Goal: Task Accomplishment & Management: Manage account settings

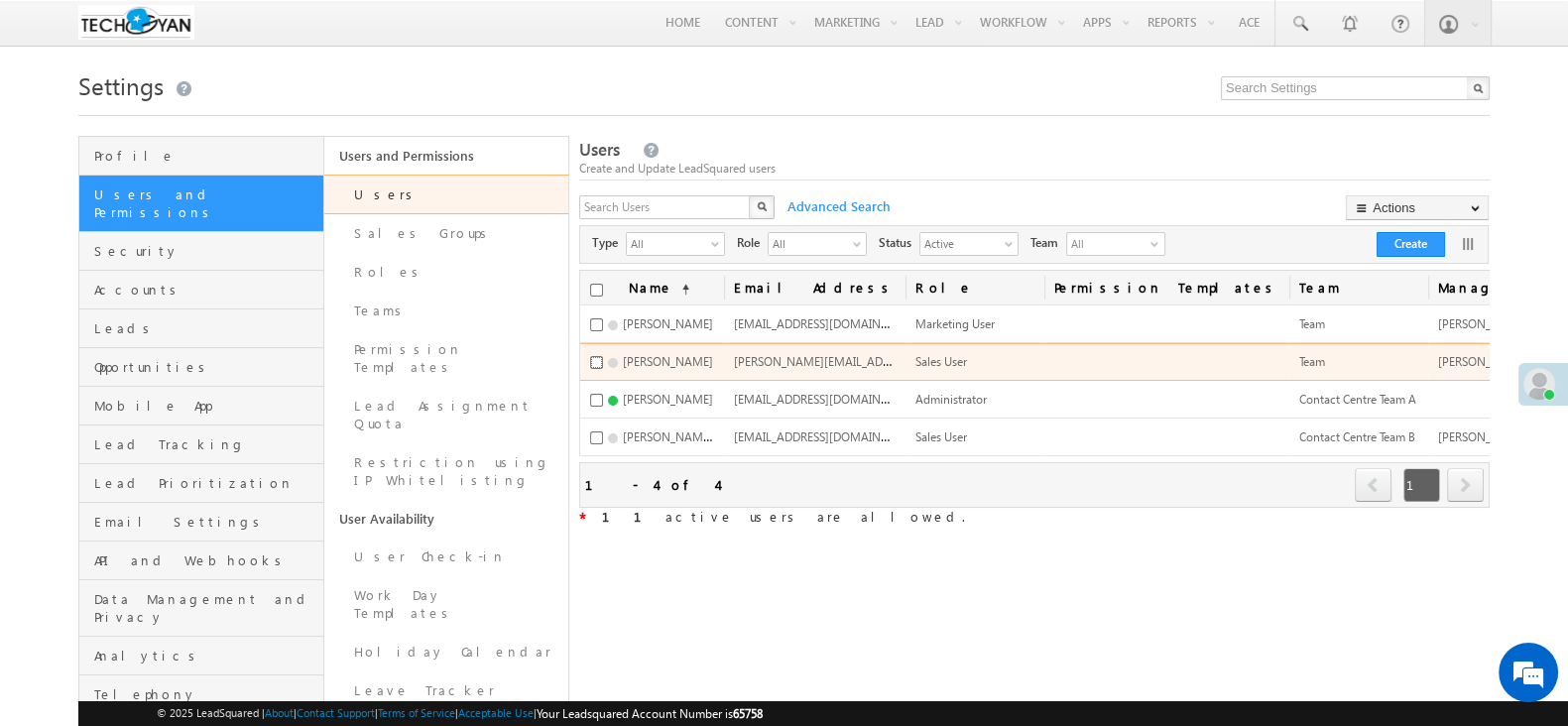
click at [598, 367] on input "checkbox" at bounding box center [596, 362] width 13 height 13
click at [791, 367] on span "bharath.kumar@gmail.com" at bounding box center [874, 360] width 280 height 17
click at [595, 366] on input "checkbox" at bounding box center [596, 362] width 13 height 13
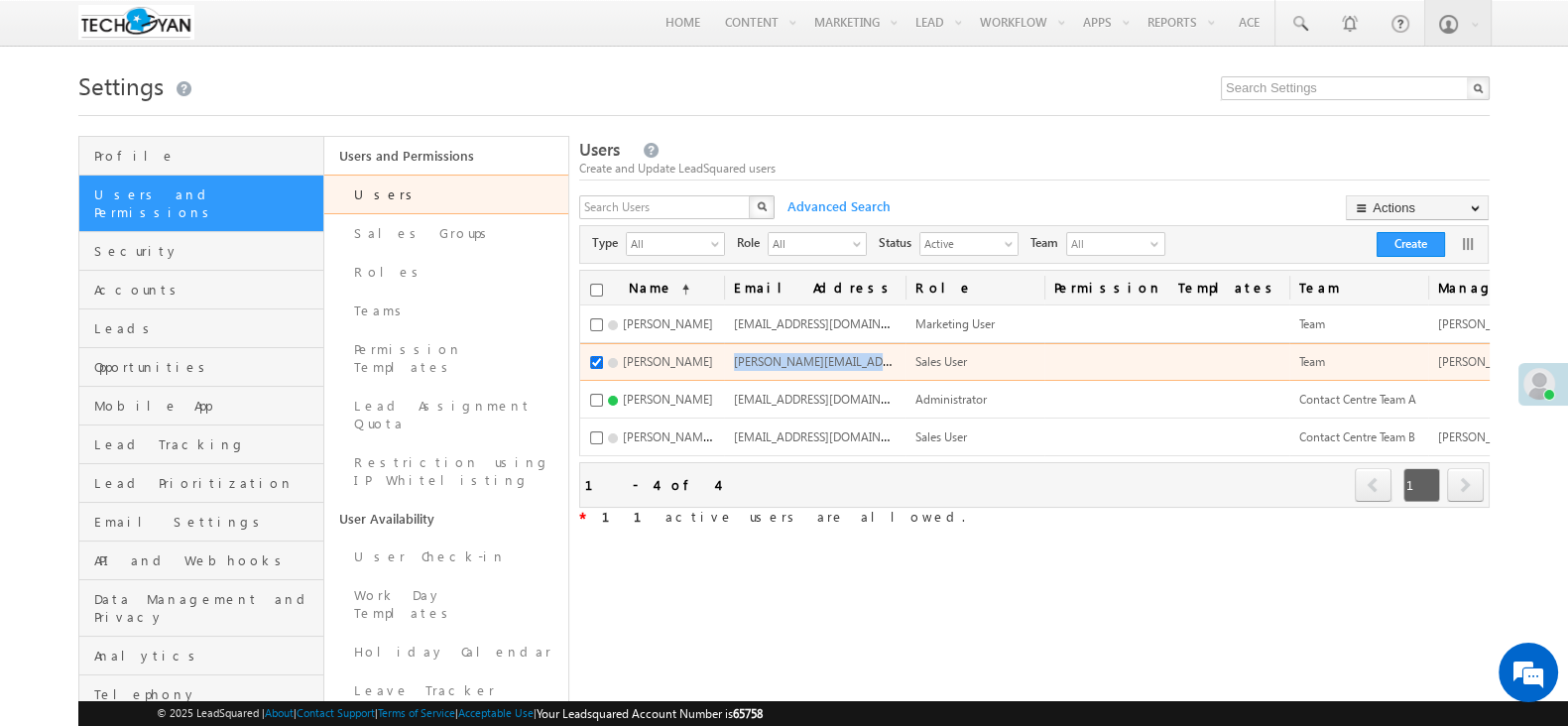
checkbox input "false"
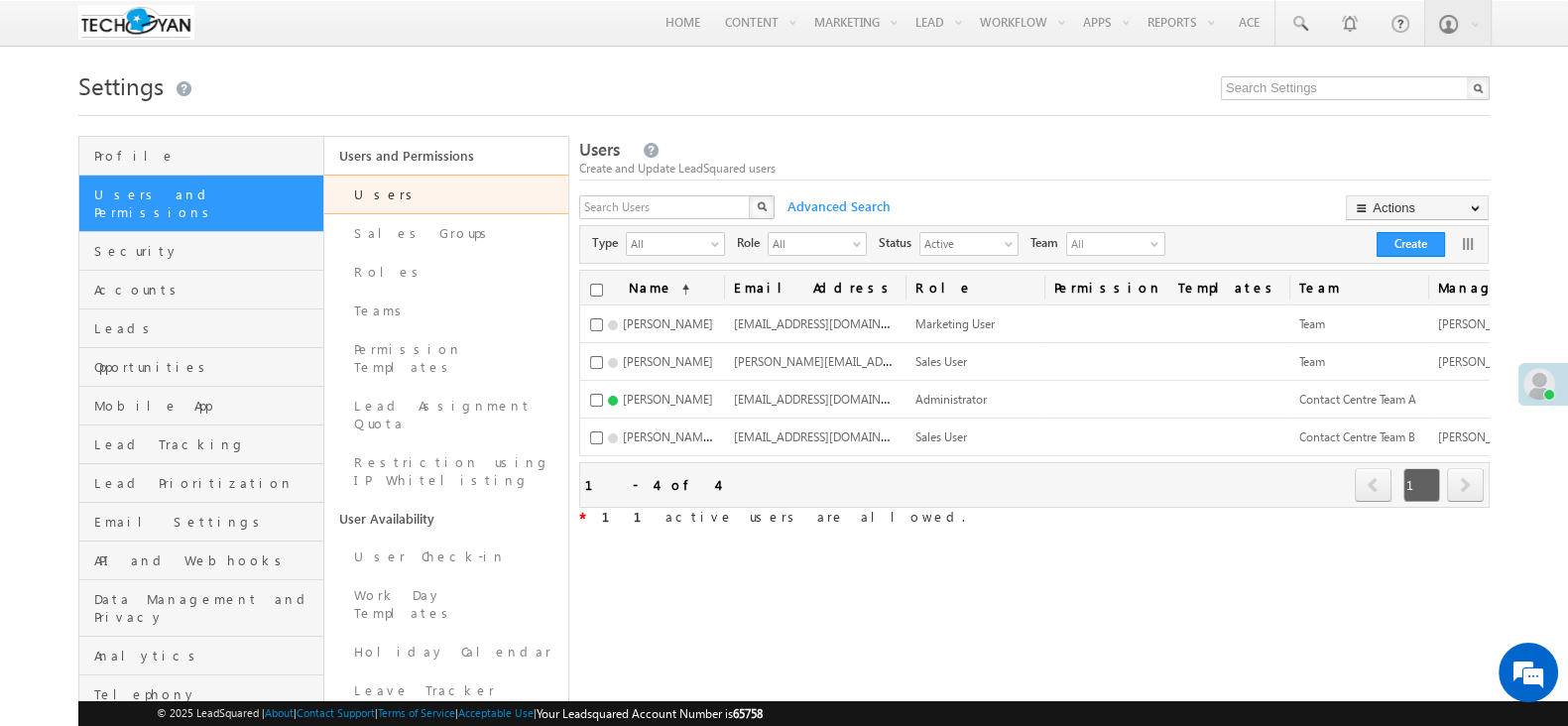
click at [895, 501] on div "Refresh first prev 1 next last 1 - 4 of 4" at bounding box center [1034, 485] width 911 height 46
click at [781, 96] on h1 "Settings" at bounding box center [784, 83] width 1412 height 39
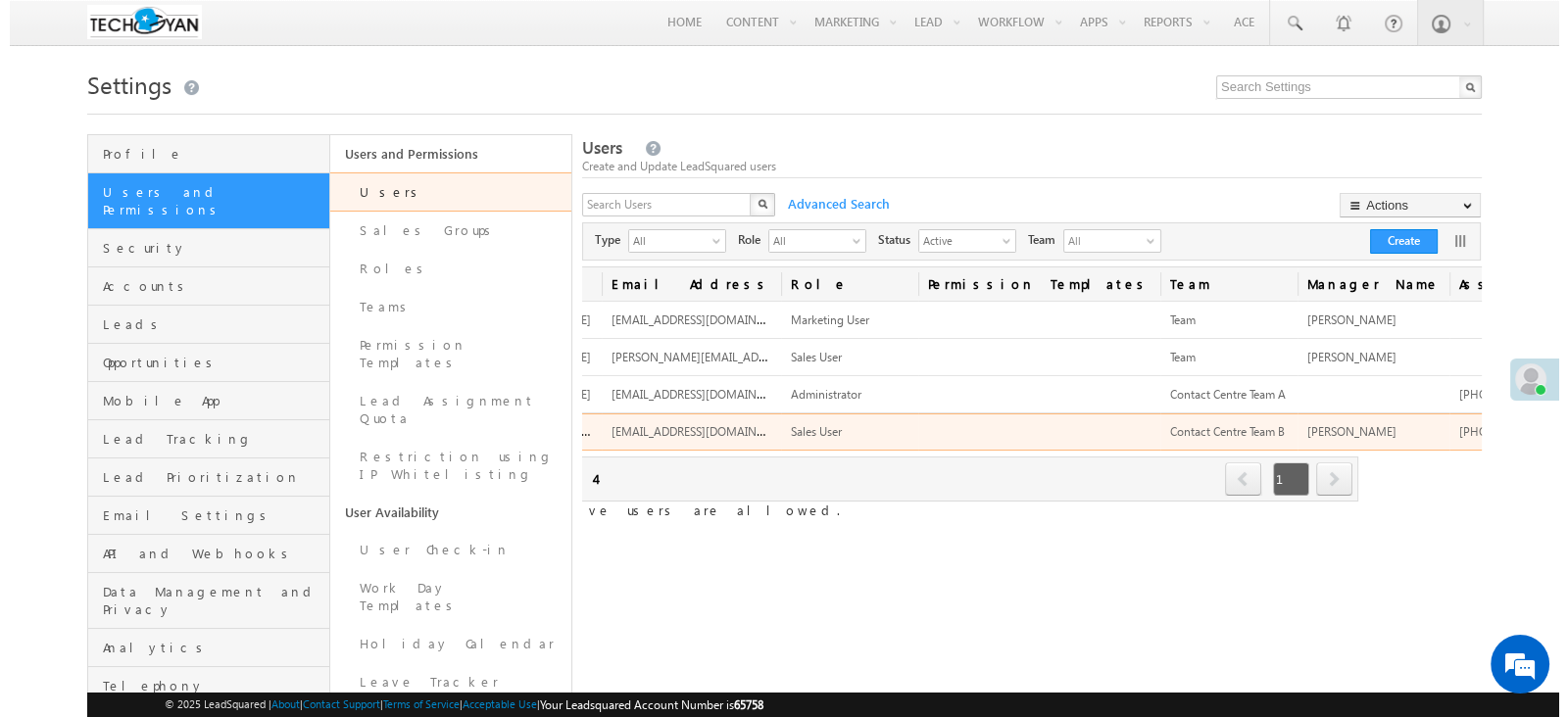
scroll to position [0, 170]
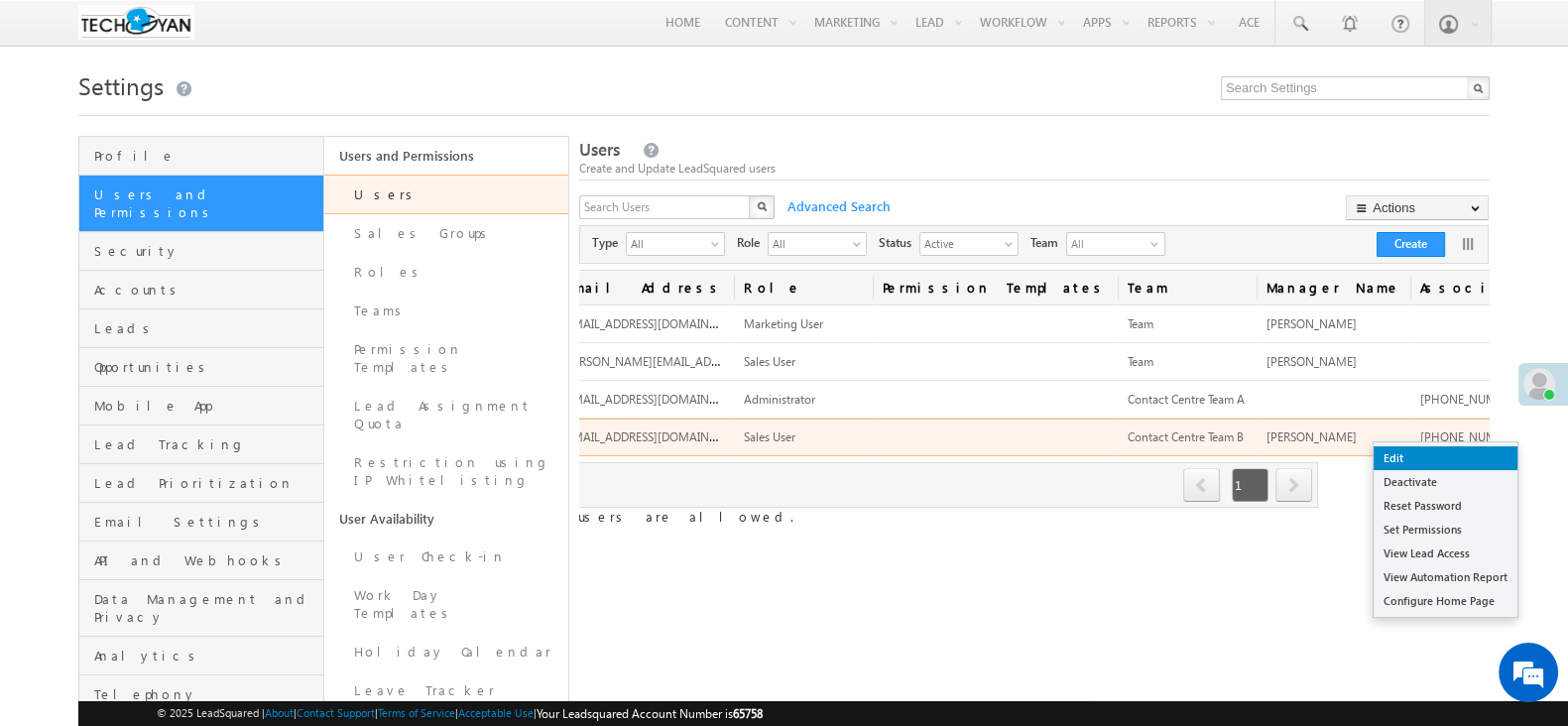
click at [1441, 456] on link "Edit" at bounding box center [1446, 458] width 144 height 24
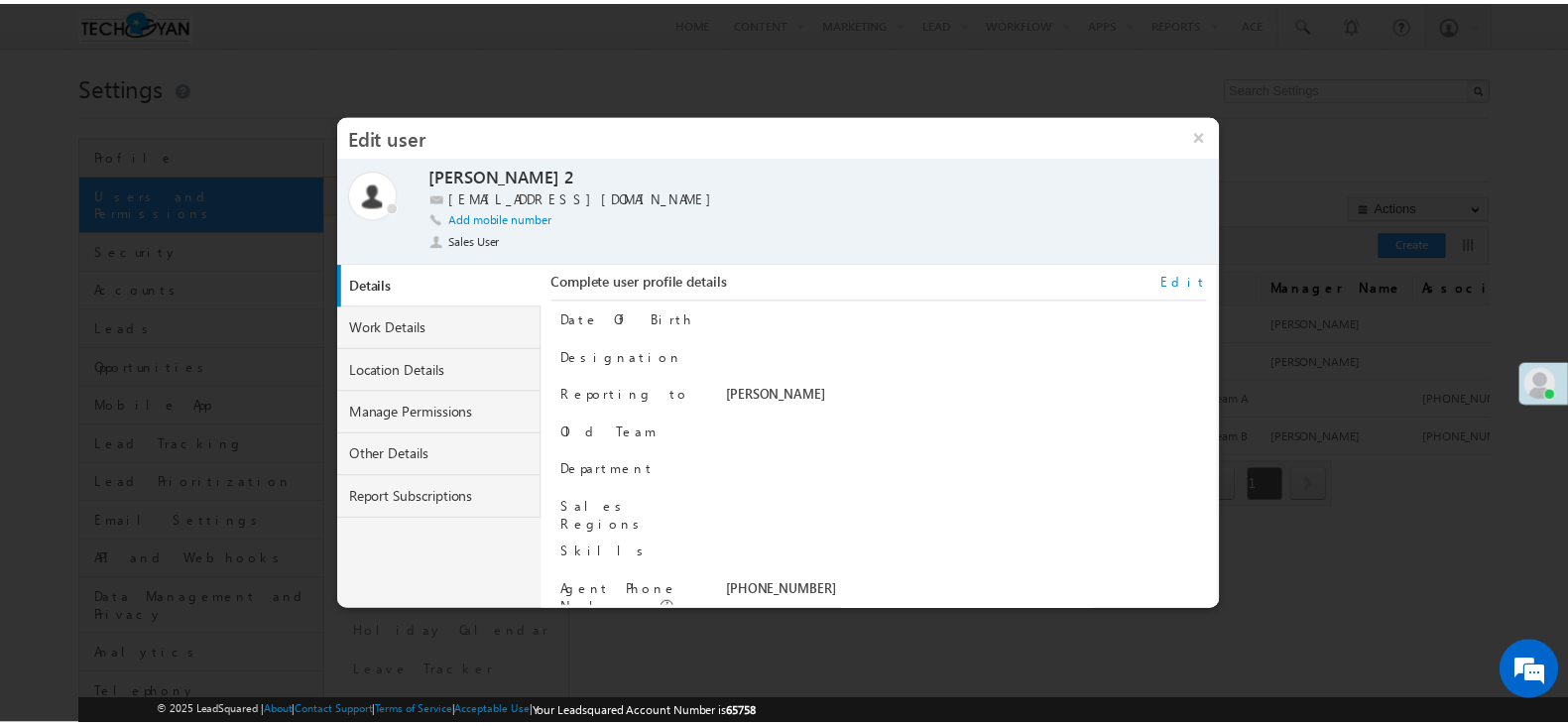
scroll to position [199, 0]
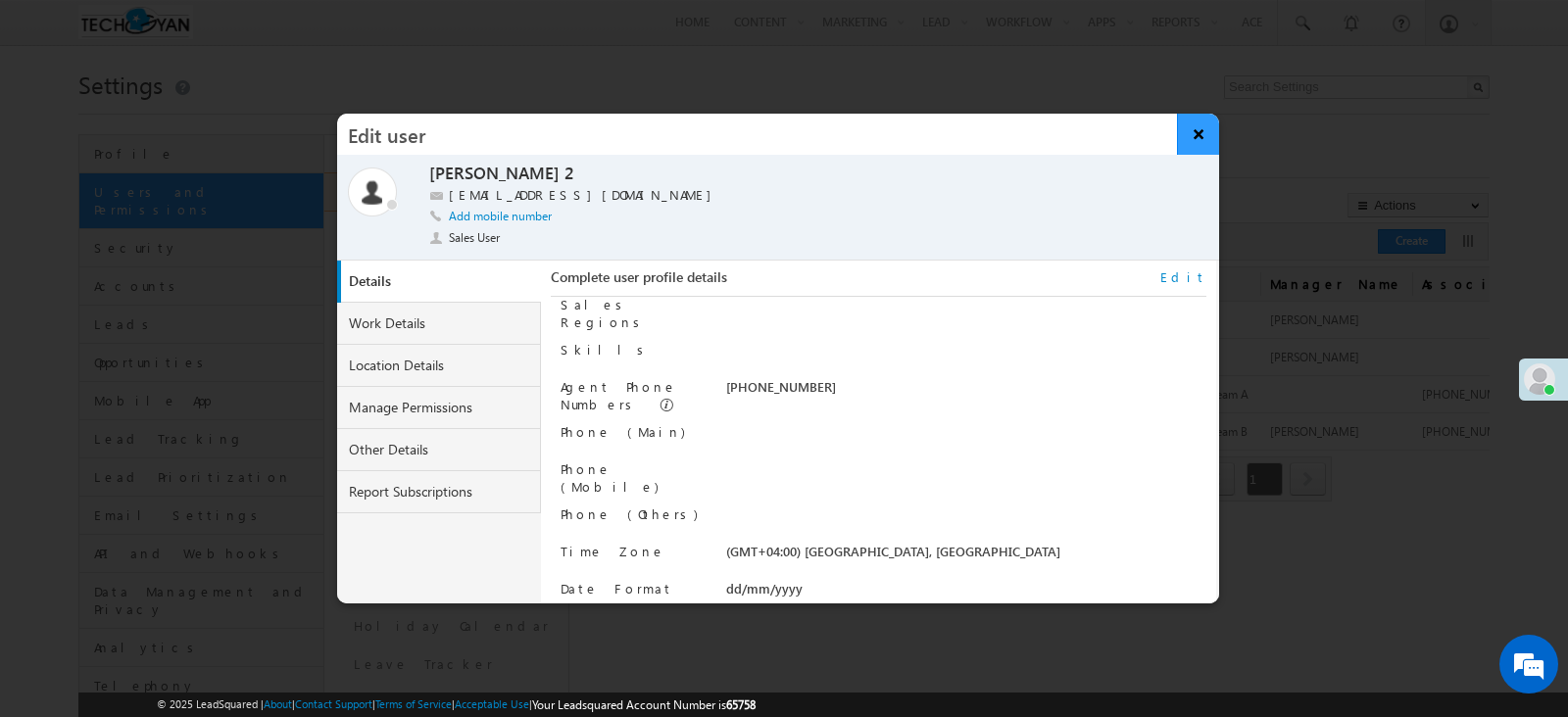
click at [1205, 137] on button "×" at bounding box center [1197, 134] width 42 height 41
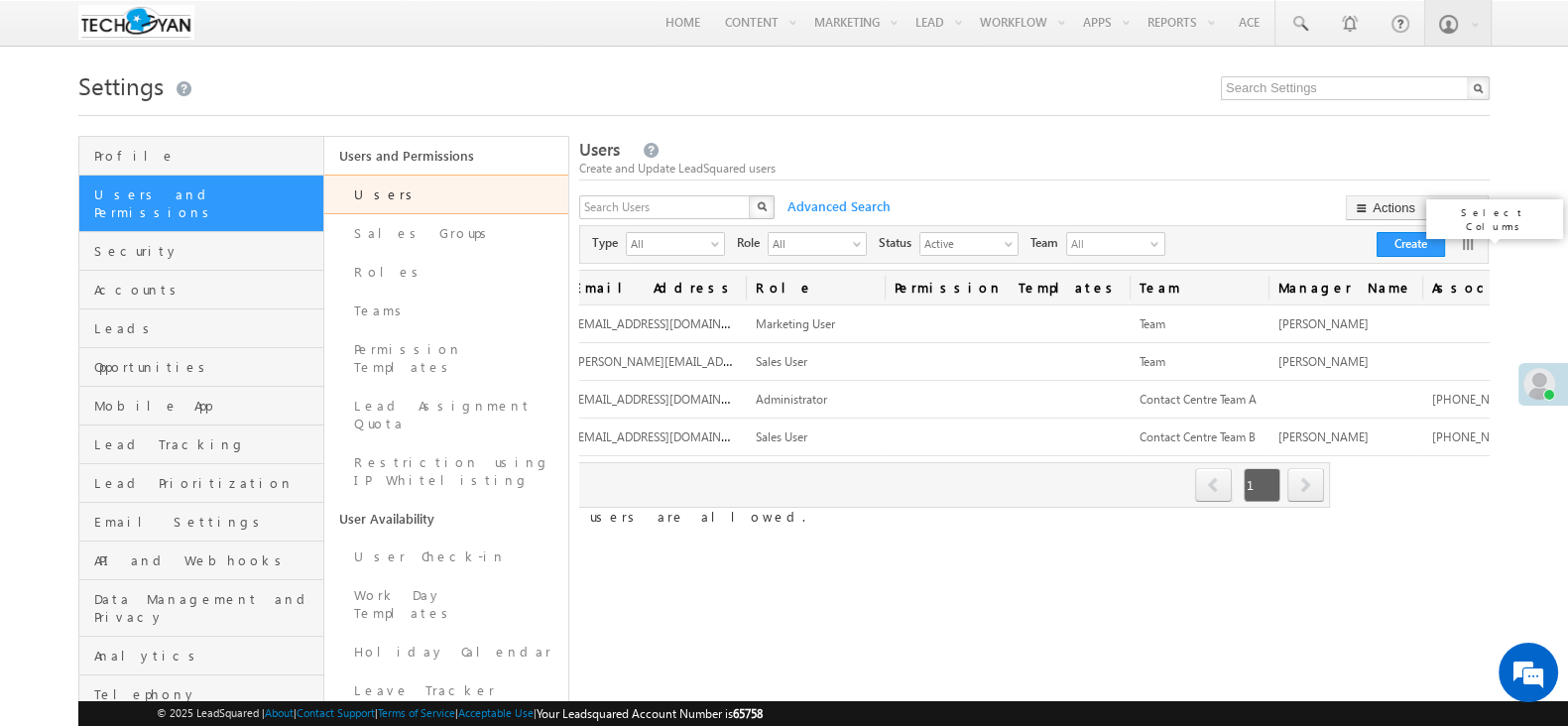
click at [1470, 244] on link at bounding box center [1468, 244] width 20 height 20
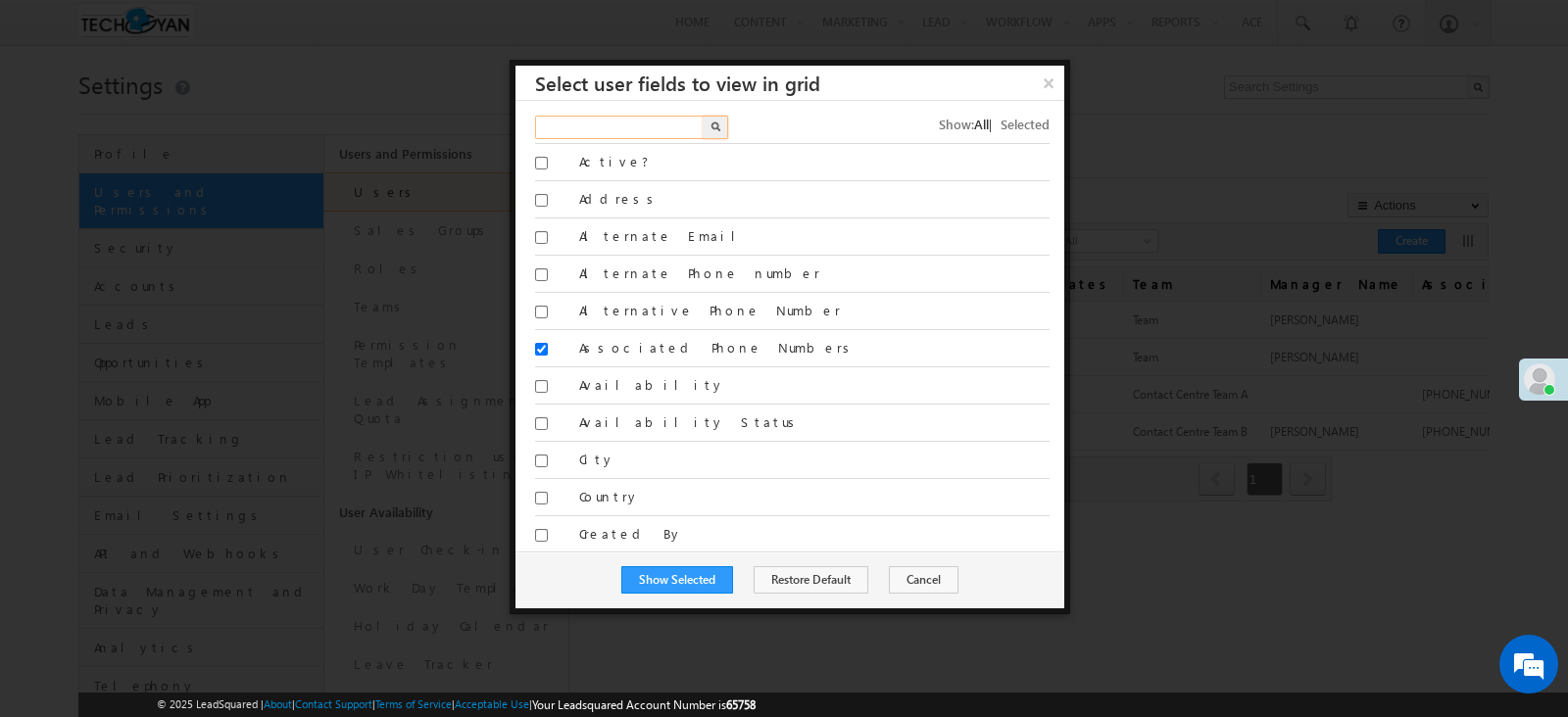
click at [636, 128] on input "text" at bounding box center [620, 127] width 171 height 24
type input "w"
type input "is working"
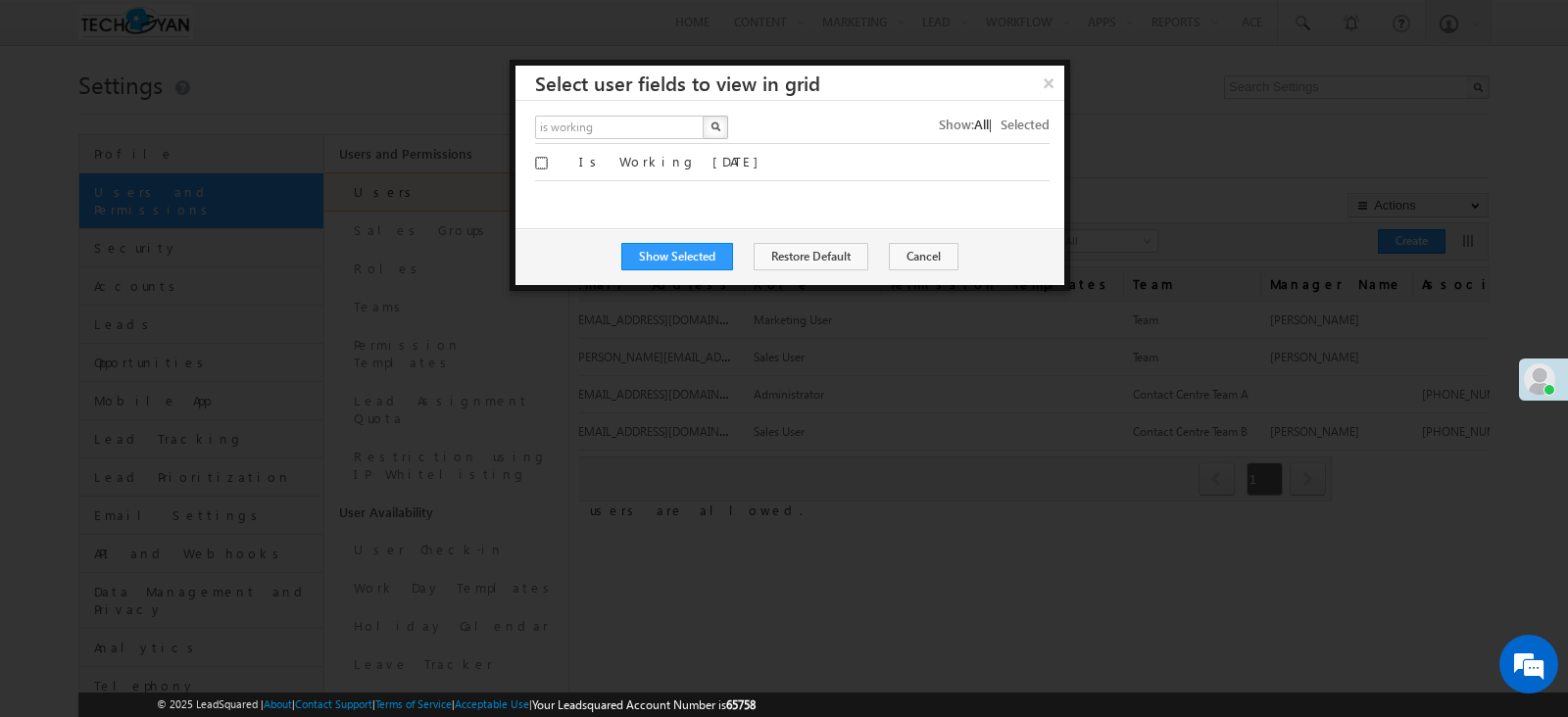
click at [542, 167] on input "Is Working Today" at bounding box center [541, 163] width 13 height 13
checkbox input "true"
click at [674, 254] on button "Show Selected" at bounding box center [677, 257] width 112 height 28
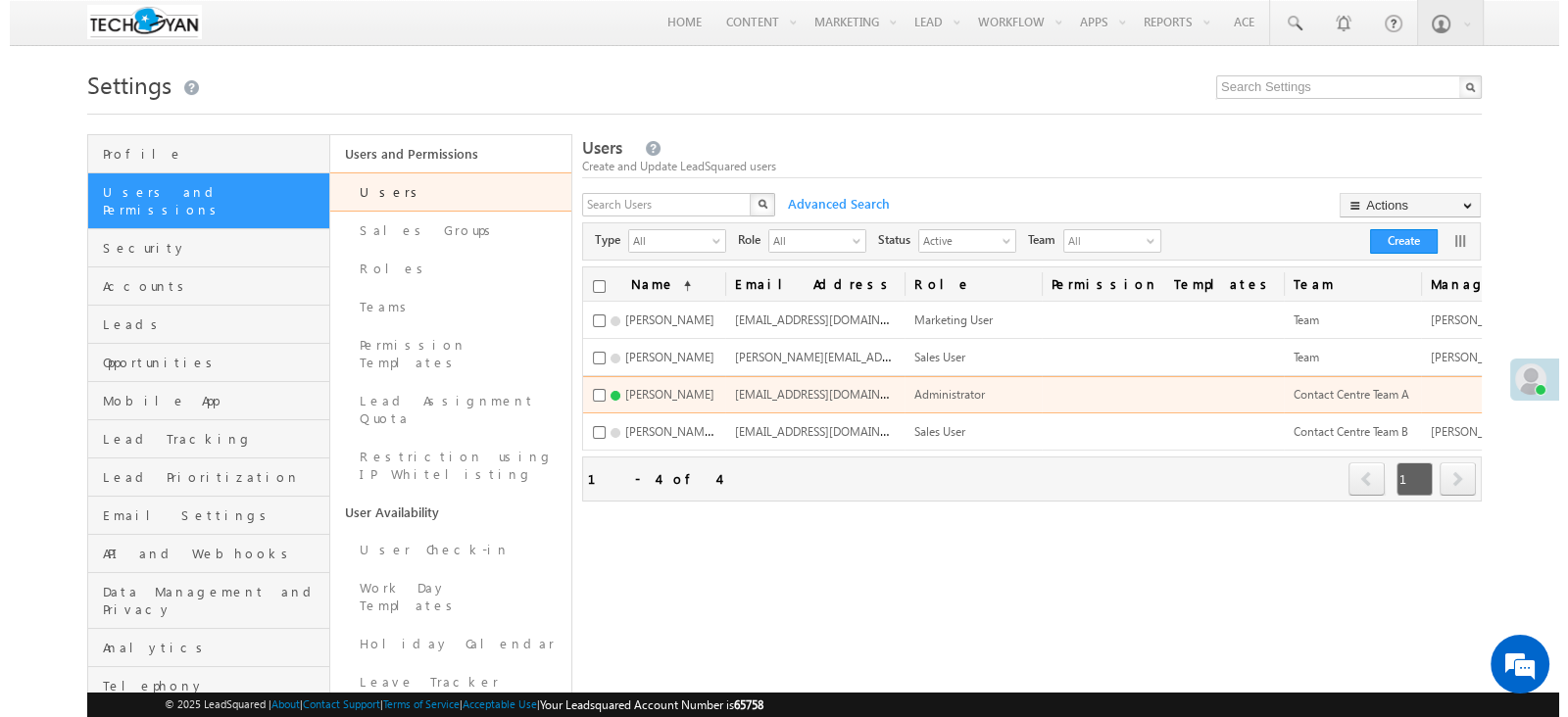
scroll to position [0, 307]
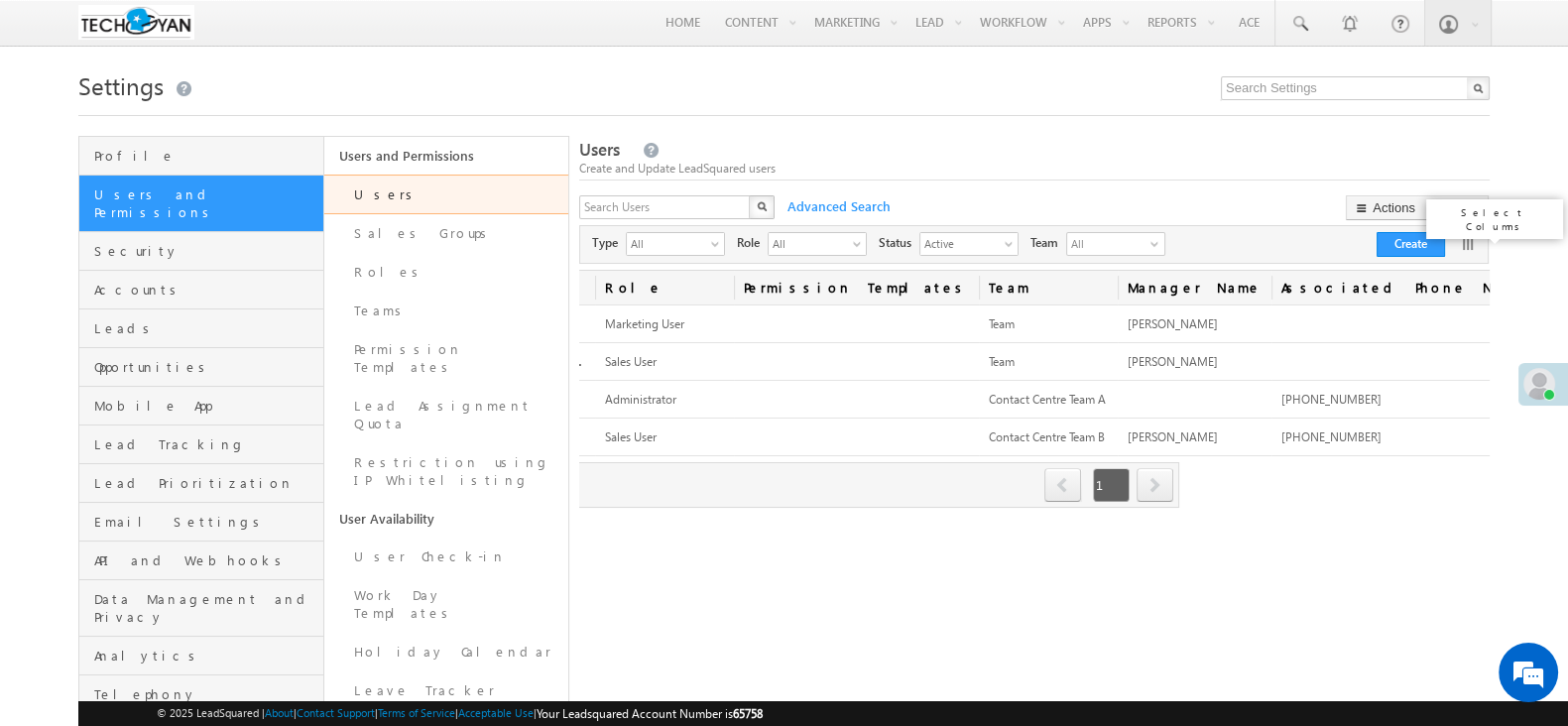
click at [1464, 250] on link at bounding box center [1468, 244] width 20 height 20
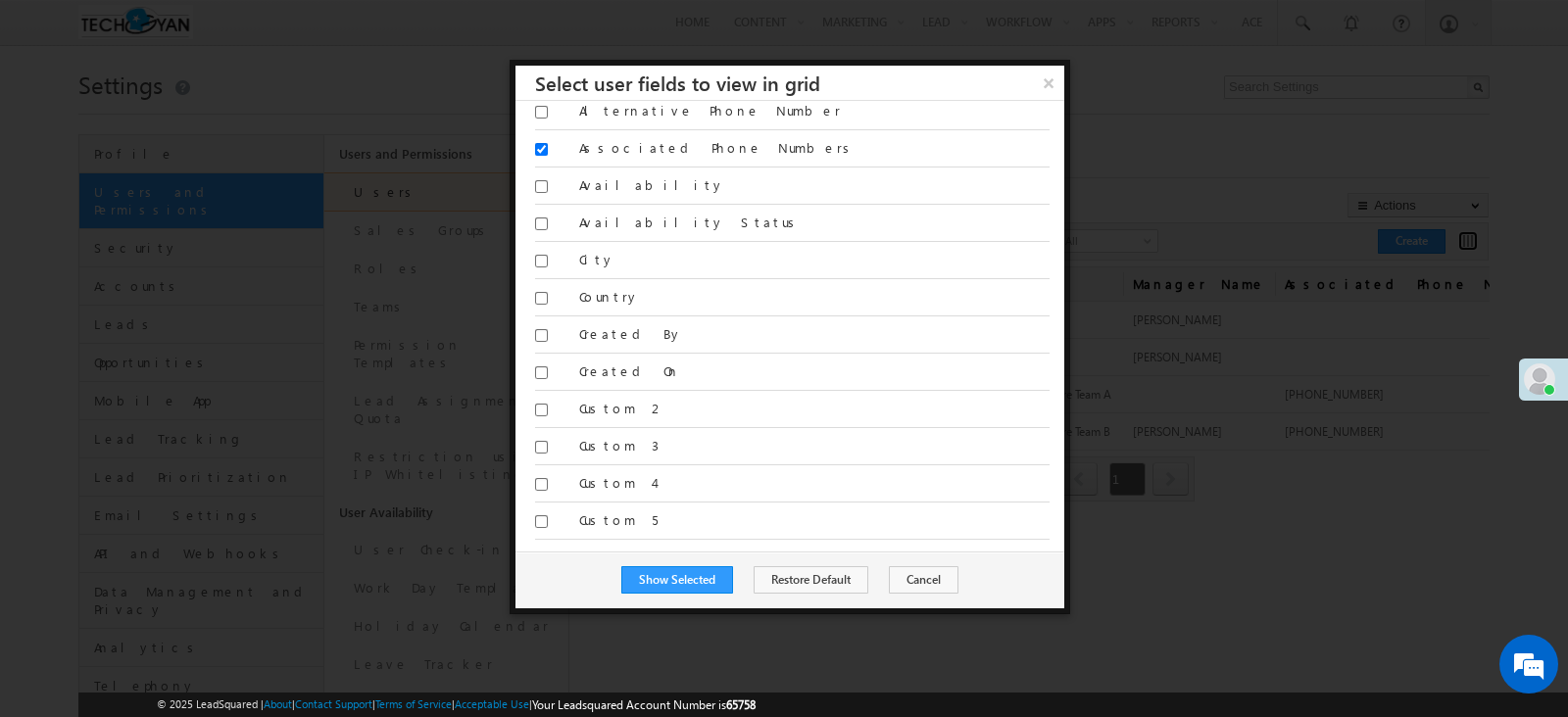
scroll to position [214, 0]
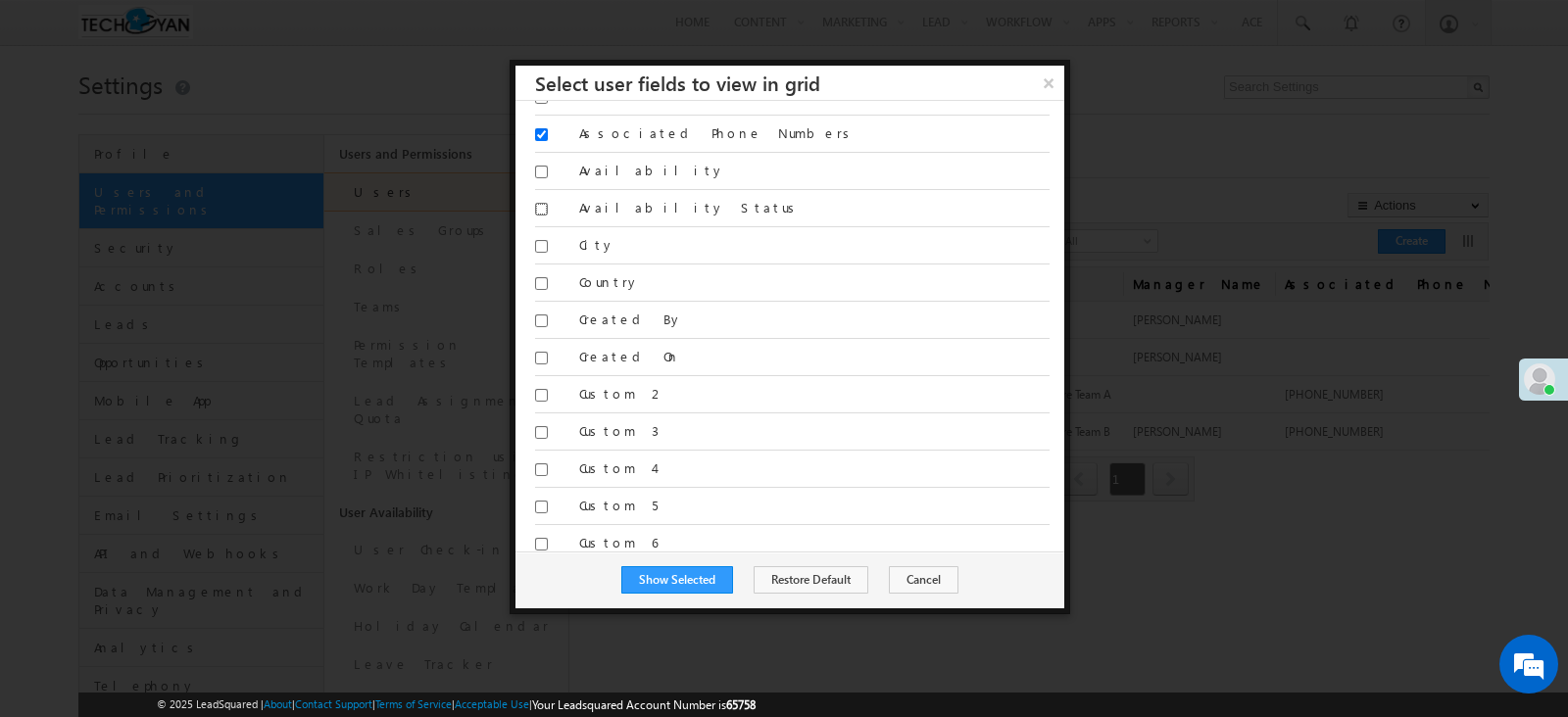
click at [539, 202] on input "Availability Status" at bounding box center [541, 208] width 13 height 13
checkbox input "true"
click at [542, 139] on input "Availability" at bounding box center [541, 140] width 13 height 13
checkbox input "true"
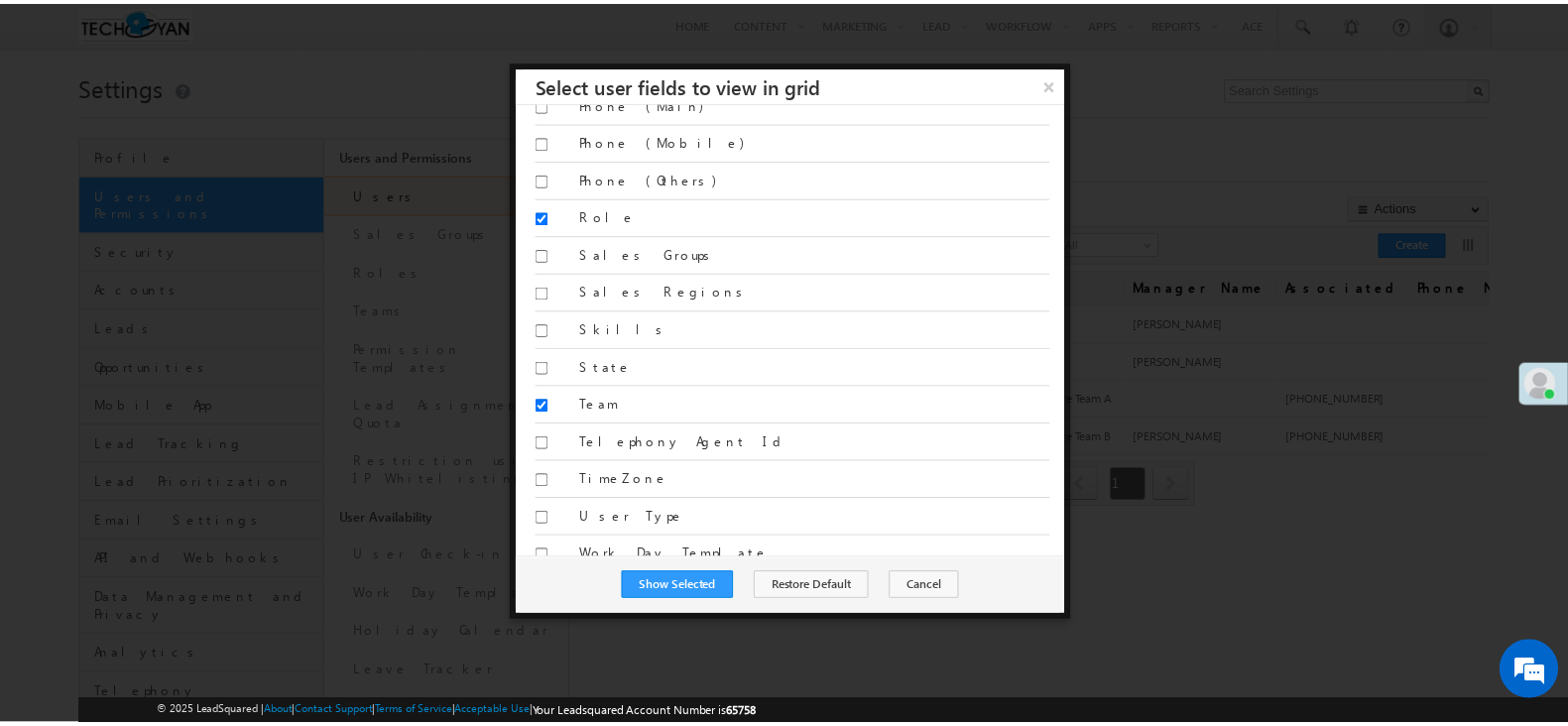
scroll to position [1843, 0]
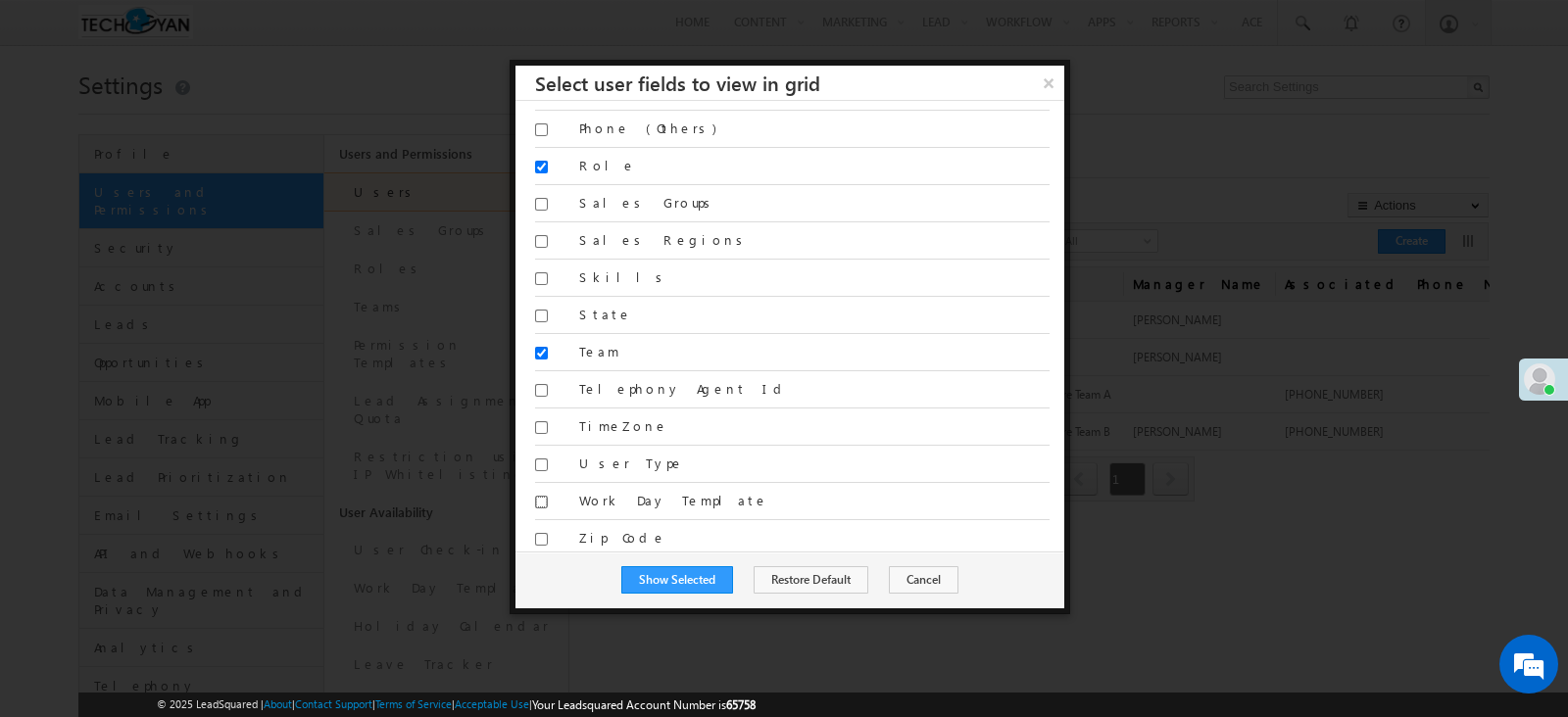
click at [544, 496] on input "Work Day Template" at bounding box center [541, 502] width 13 height 13
checkbox input "true"
click at [727, 577] on button "Show Selected" at bounding box center [677, 580] width 112 height 28
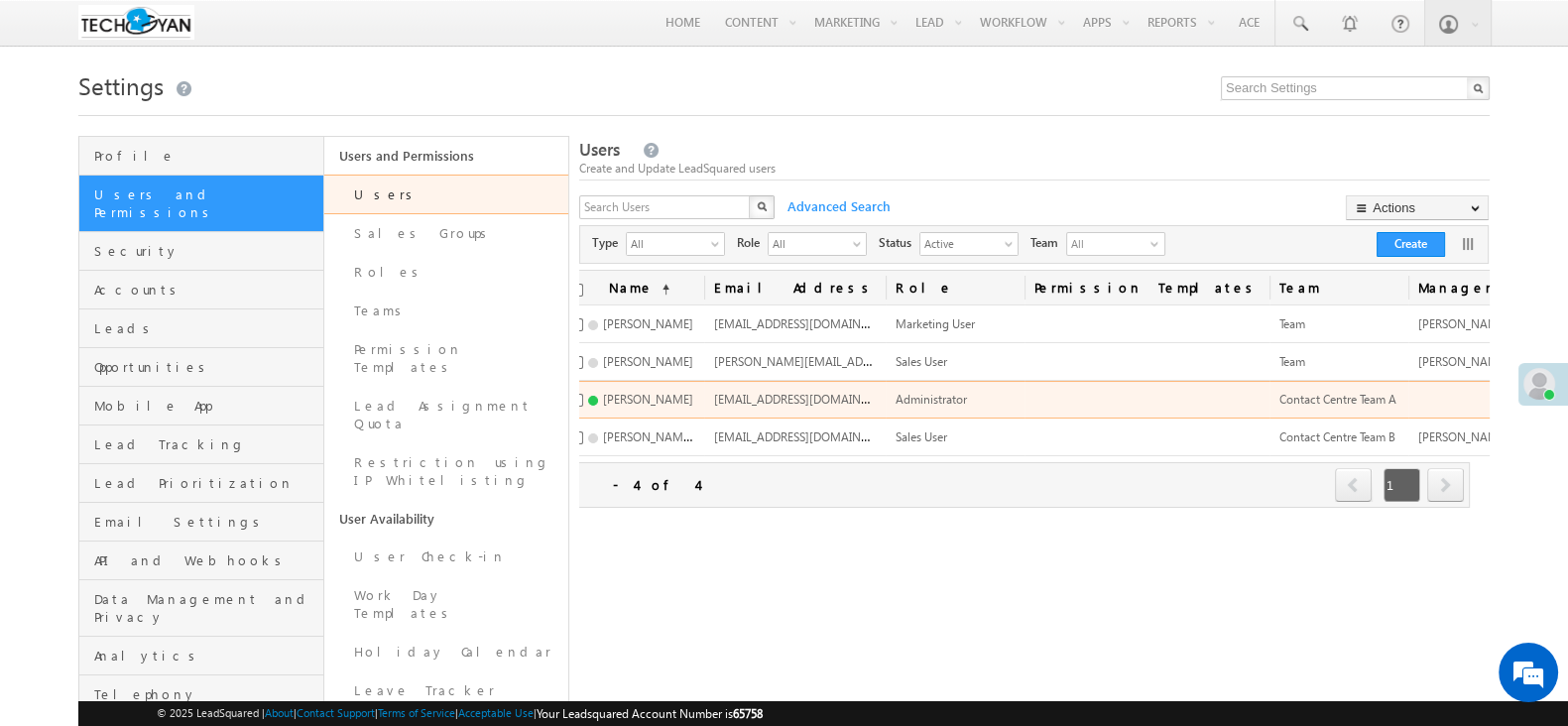
scroll to position [0, 0]
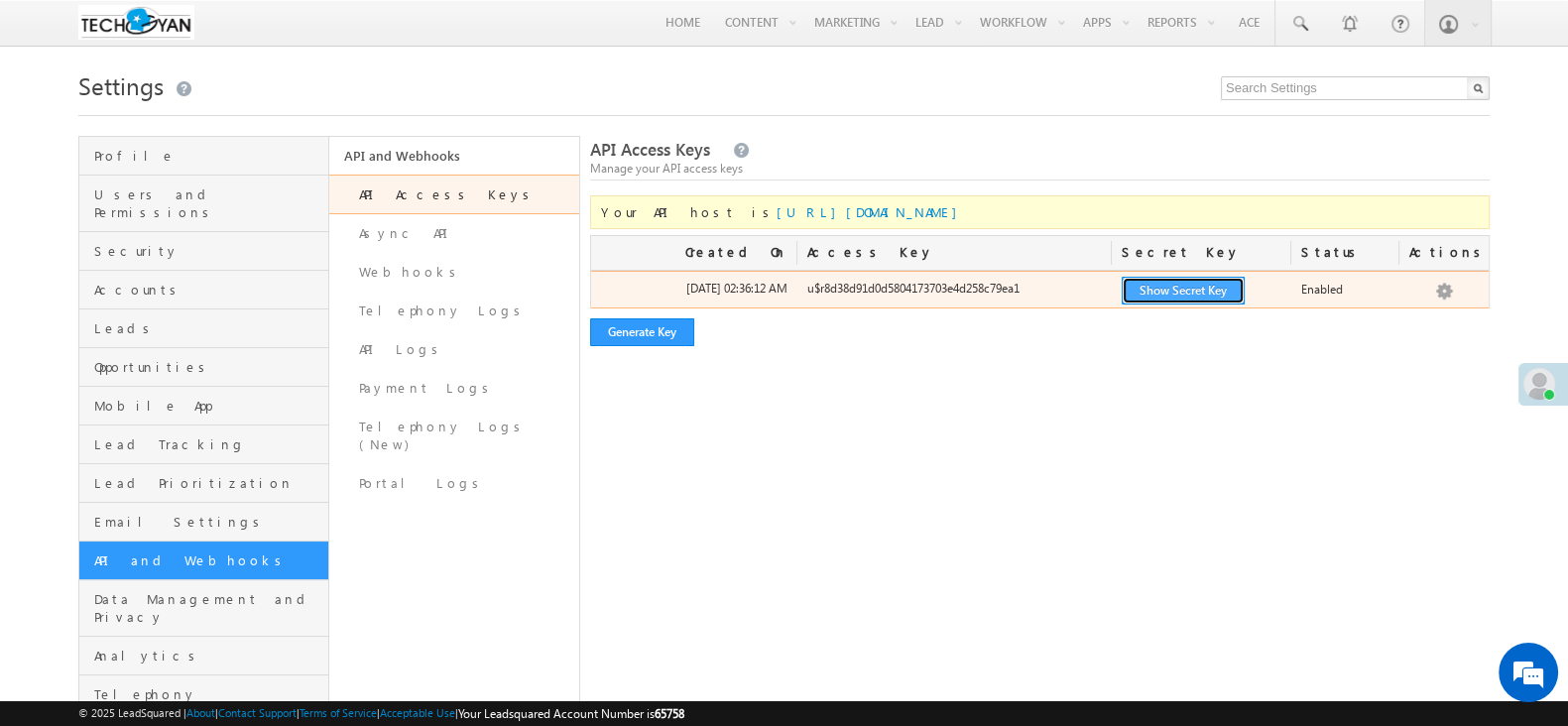
click at [1181, 279] on button "Show Secret Key" at bounding box center [1183, 291] width 123 height 28
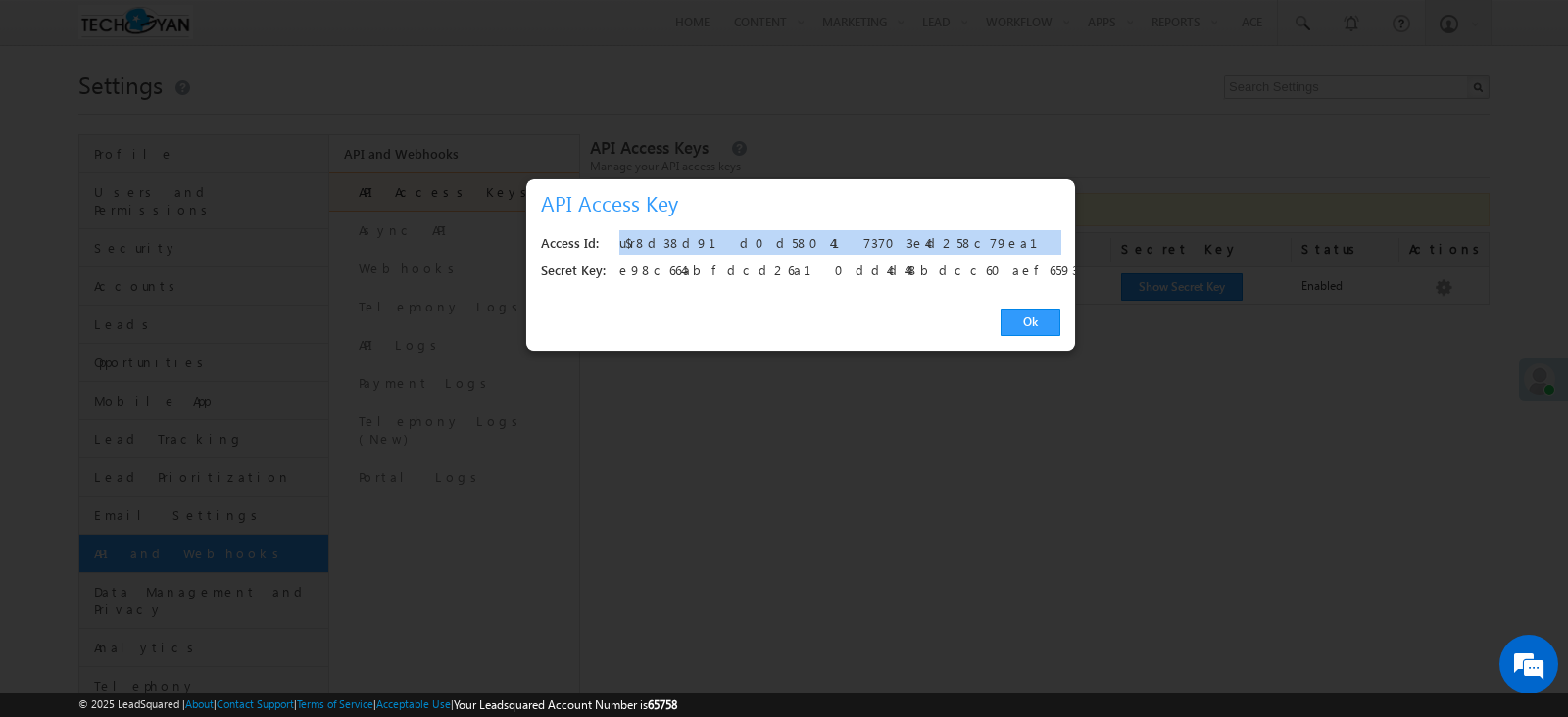
drag, startPoint x: 856, startPoint y: 237, endPoint x: 620, endPoint y: 243, distance: 236.1
click at [620, 243] on div "u$r8d38d91d0d5804173703e4d258c79ea1" at bounding box center [835, 244] width 431 height 28
copy div "u$r8d38d91d0d5804173703e4d258c79ea1"
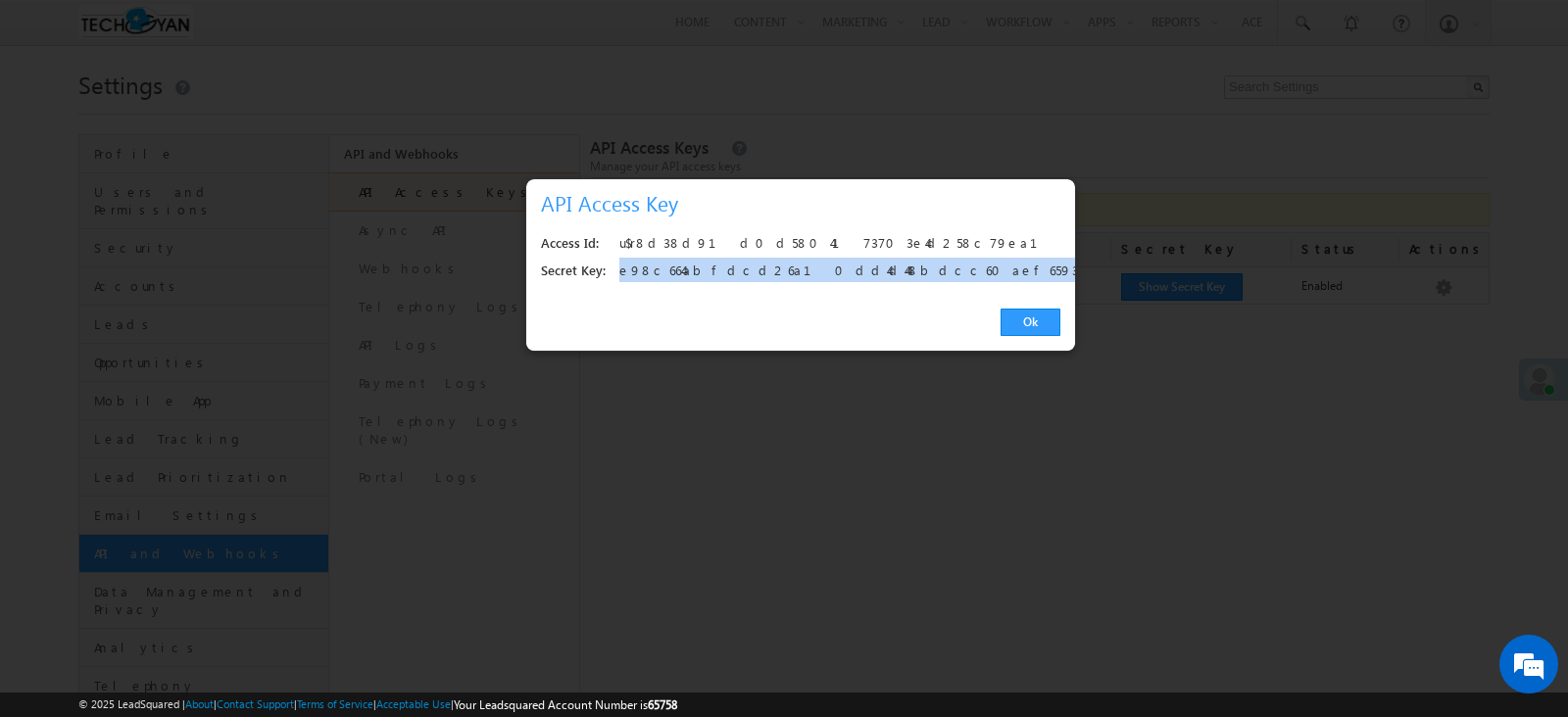
drag, startPoint x: 887, startPoint y: 273, endPoint x: 608, endPoint y: 279, distance: 279.1
click at [616, 281] on div "Secret Key: e98c664abfdcd26a10dd4d448bdcc60aef65937c" at bounding box center [801, 272] width 520 height 28
copy div "e98c664abfdcd26a10dd4d448bdcc60aef65937c"
click at [1038, 320] on link "Ok" at bounding box center [1031, 322] width 60 height 28
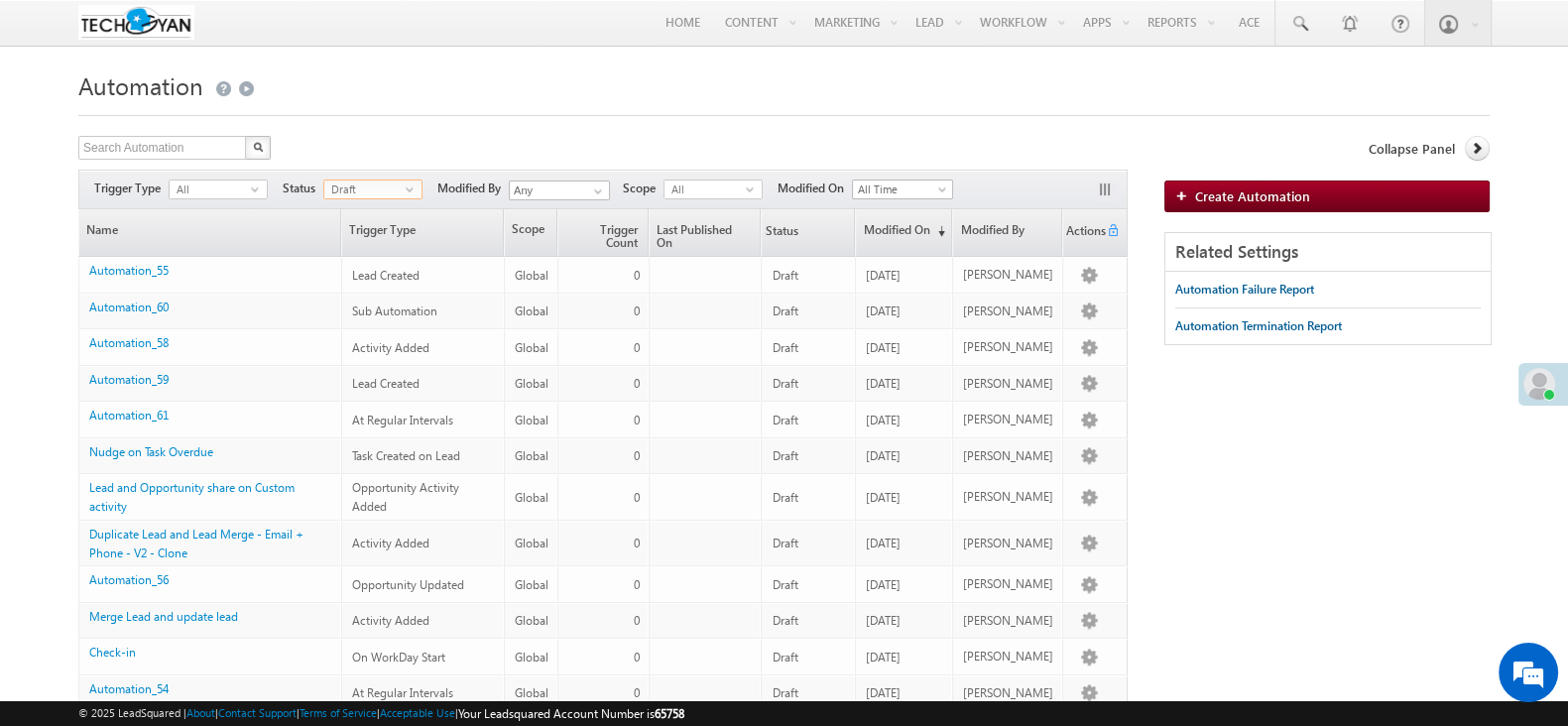
click at [333, 190] on span "Draft" at bounding box center [364, 190] width 81 height 18
click at [337, 245] on li "Published" at bounding box center [373, 251] width 97 height 20
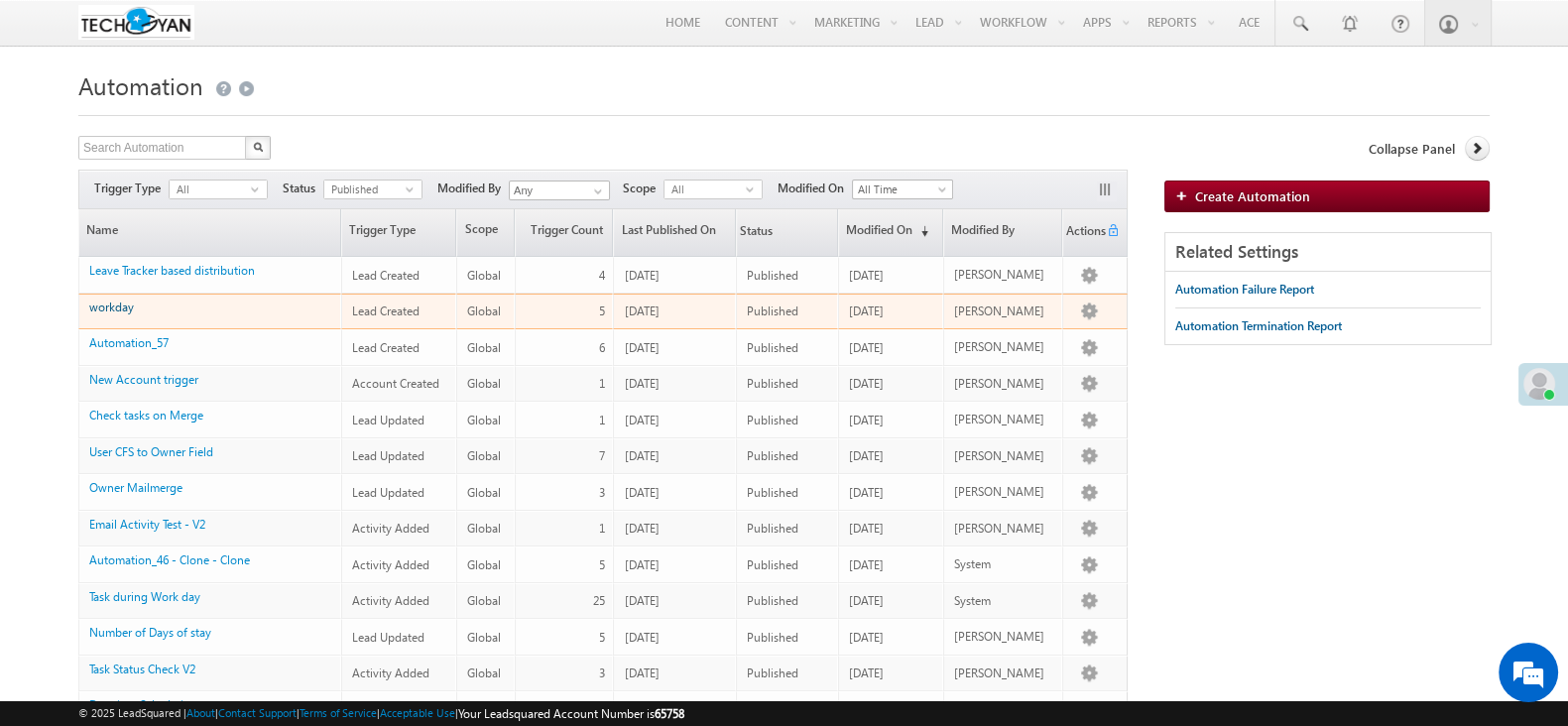
click at [122, 305] on link "workday" at bounding box center [111, 307] width 45 height 15
click at [118, 305] on link "workday" at bounding box center [111, 307] width 45 height 15
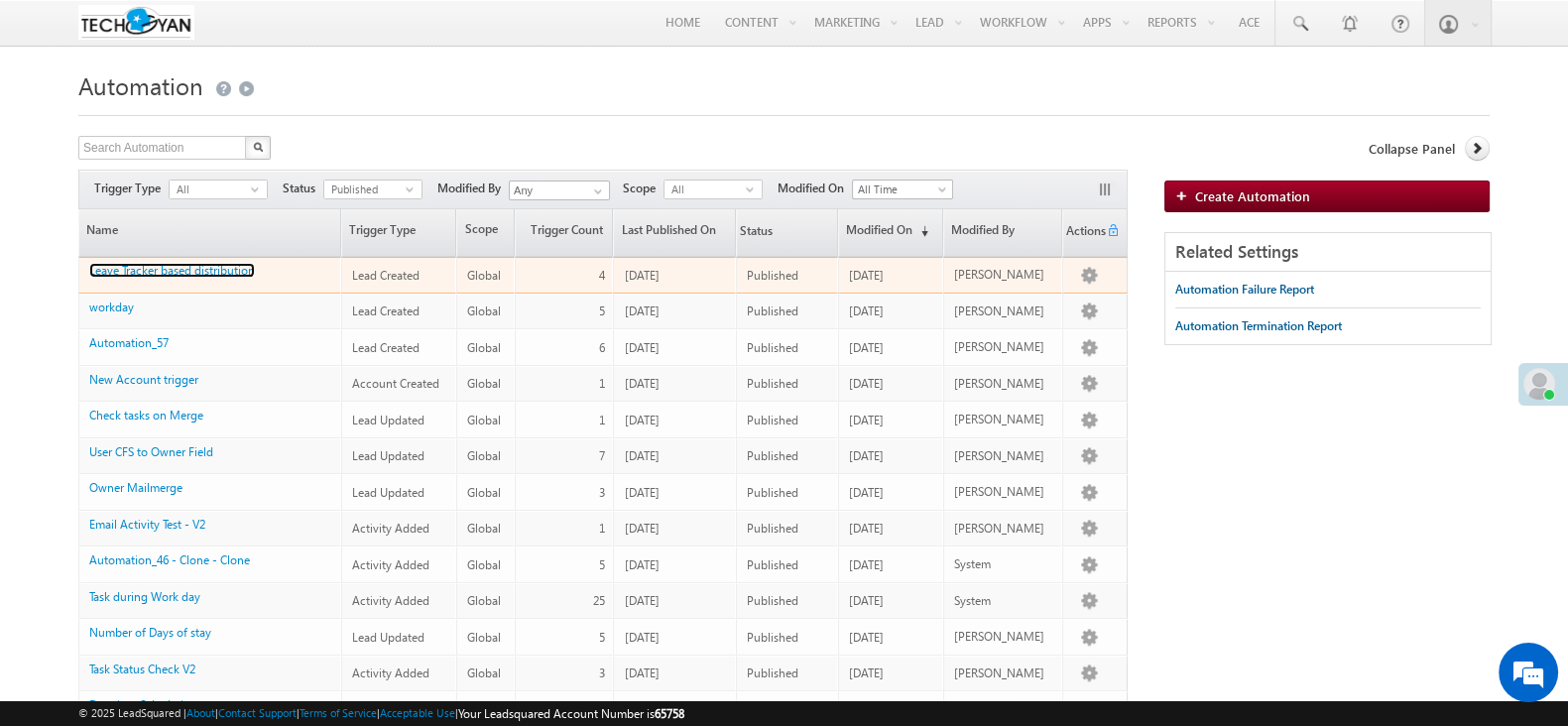
drag, startPoint x: 185, startPoint y: 266, endPoint x: 446, endPoint y: 295, distance: 263.5
click at [185, 266] on link "Leave Tracker based distribution" at bounding box center [172, 270] width 166 height 15
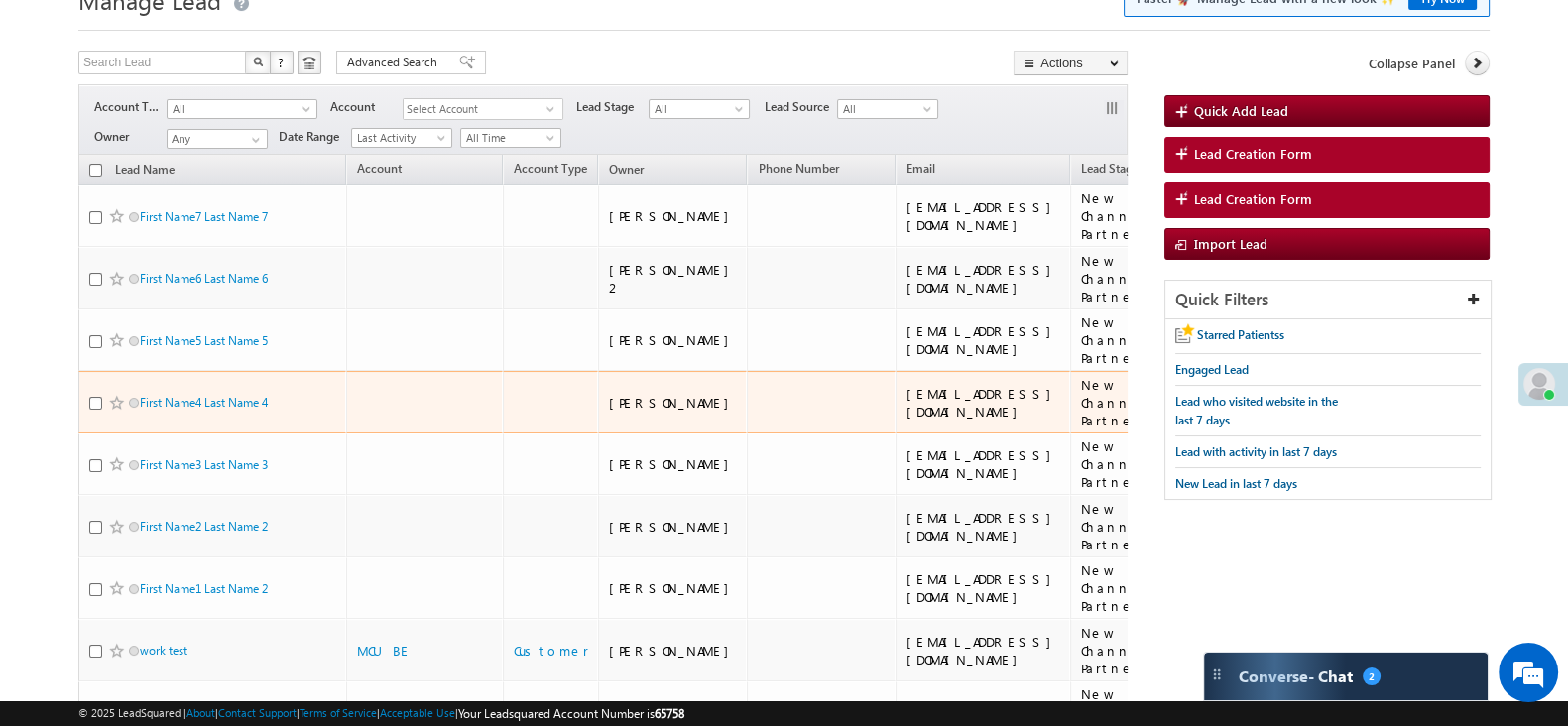
scroll to position [123, 0]
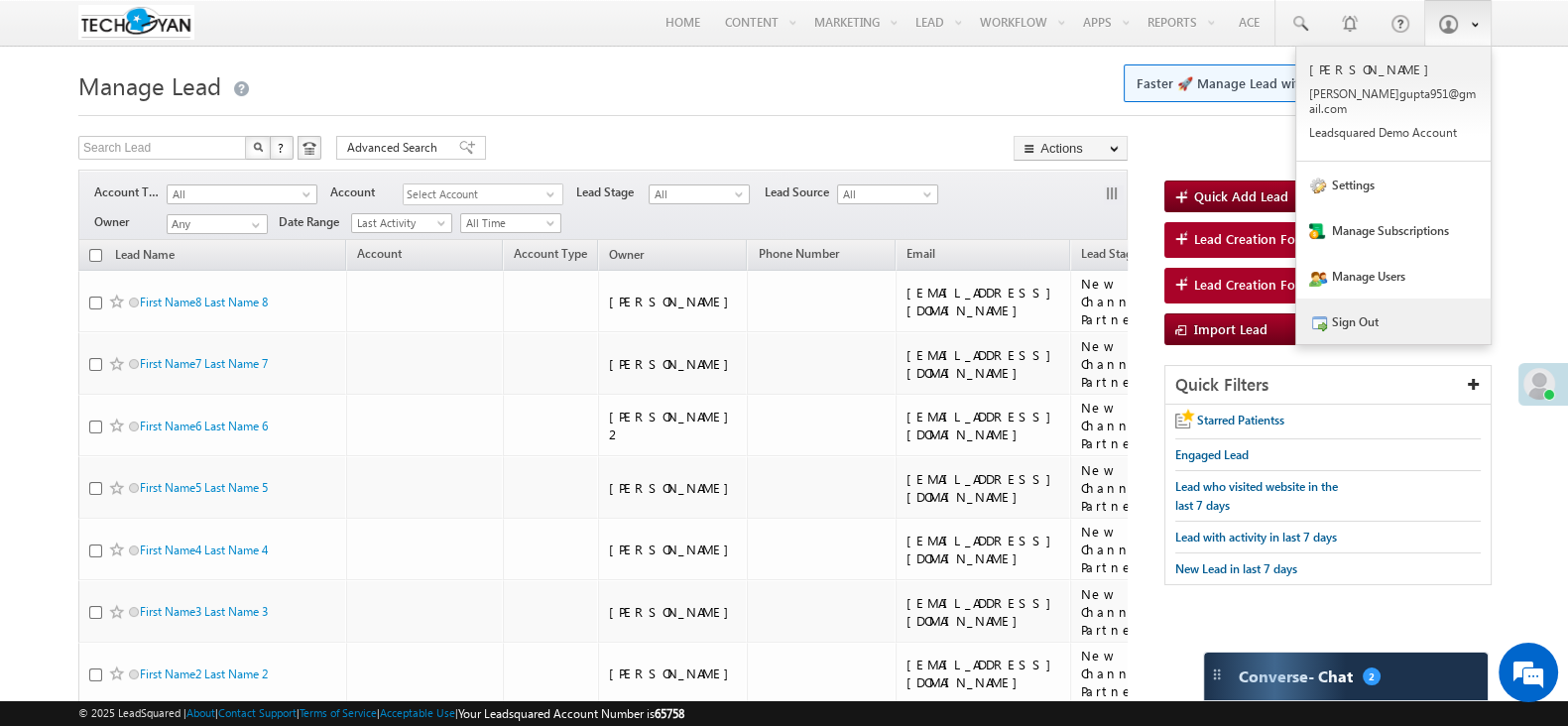
click at [1354, 299] on link "Sign Out" at bounding box center [1394, 322] width 194 height 46
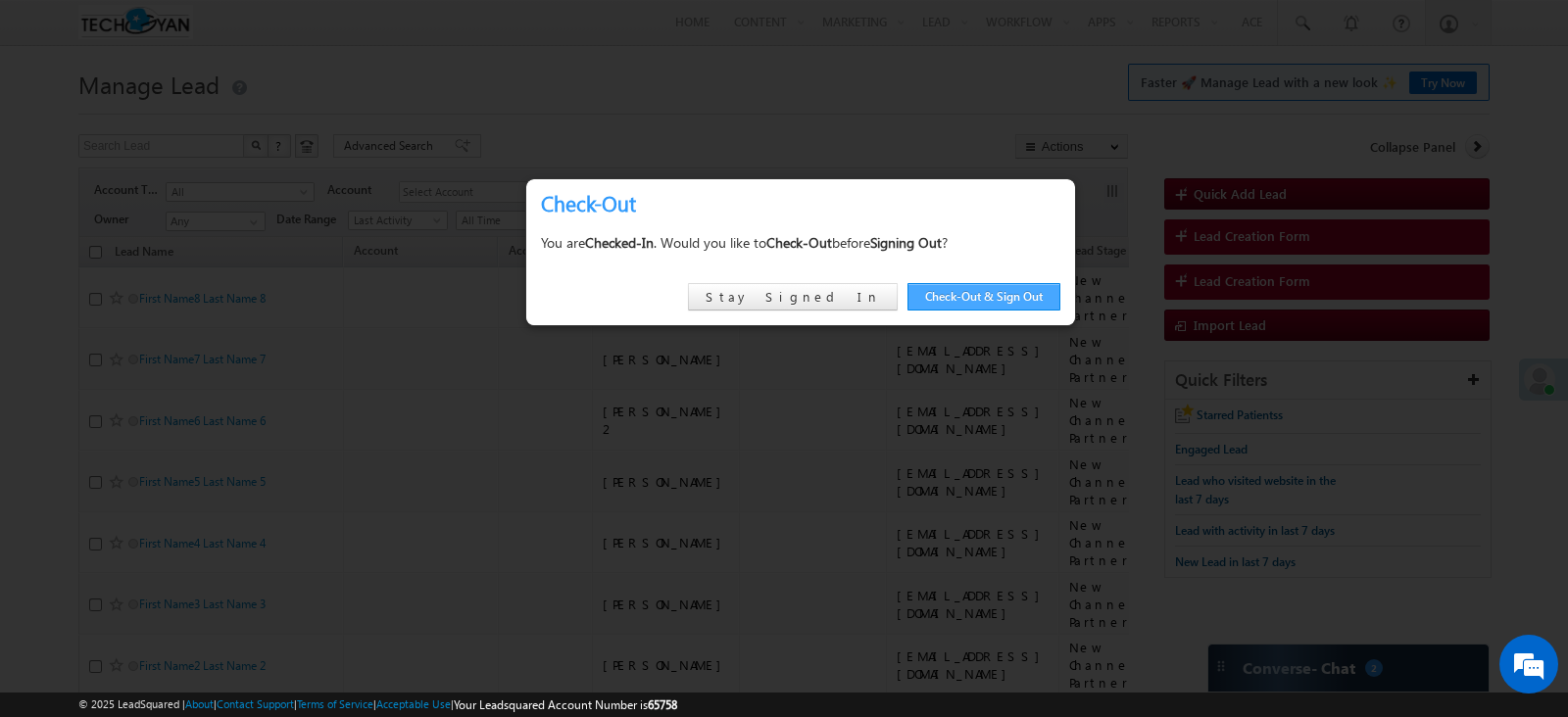
click at [969, 298] on link "Check-Out & Sign Out" at bounding box center [984, 297] width 153 height 28
